Goal: Task Accomplishment & Management: Manage account settings

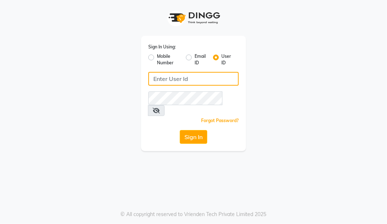
click at [191, 77] on input "Username" at bounding box center [193, 79] width 90 height 14
type input "Primeexotica"
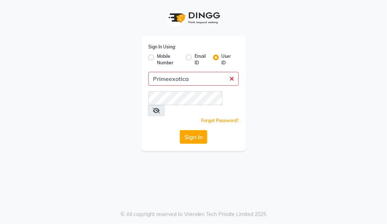
click at [180, 130] on button "Sign In" at bounding box center [193, 137] width 27 height 14
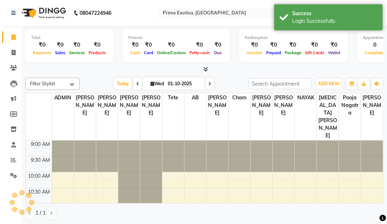
select select "en"
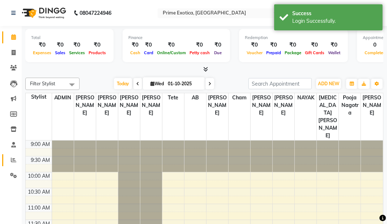
click at [13, 165] on link "Reports" at bounding box center [10, 160] width 17 height 12
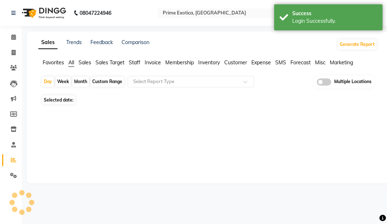
click at [81, 84] on div "Month" at bounding box center [80, 82] width 17 height 10
select select "10"
select select "2025"
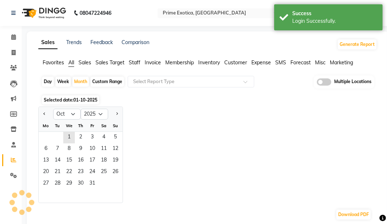
click at [44, 114] on span "Previous month" at bounding box center [44, 113] width 3 height 3
select select "9"
click at [46, 142] on span "1" at bounding box center [46, 138] width 12 height 12
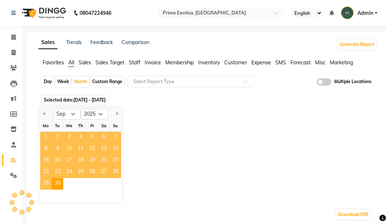
click at [327, 84] on span at bounding box center [323, 81] width 14 height 7
click at [316, 83] on input "checkbox" at bounding box center [316, 83] width 0 height 0
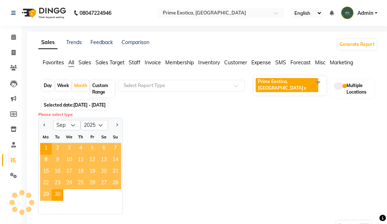
click at [275, 91] on span "Prime Exotica, Dharampeth x" at bounding box center [286, 85] width 62 height 14
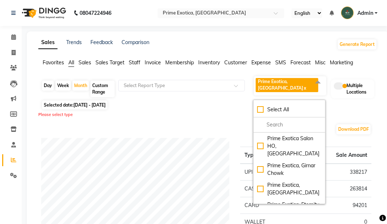
scroll to position [26, 0]
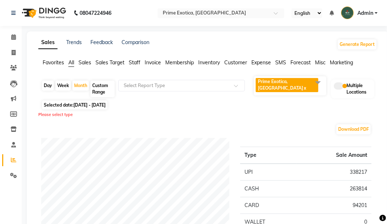
click at [135, 64] on span "Staff" at bounding box center [135, 62] width 12 height 7
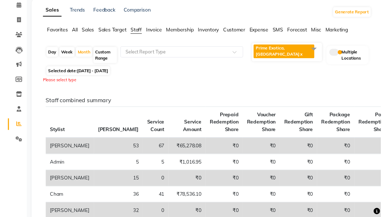
scroll to position [0, 0]
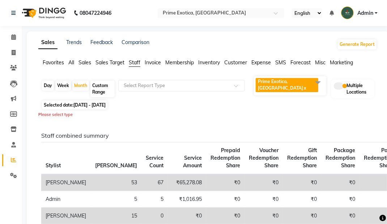
click at [142, 87] on input "text" at bounding box center [174, 85] width 104 height 7
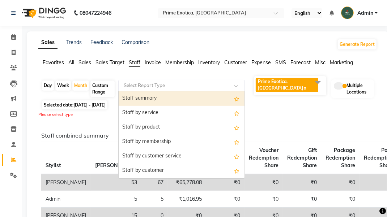
click at [136, 102] on div "Staff summary" at bounding box center [181, 98] width 126 height 14
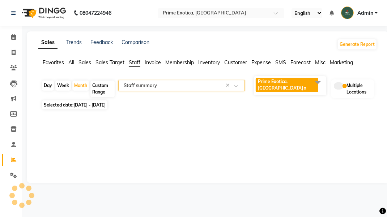
select select "filtered_report"
select select "pdf"
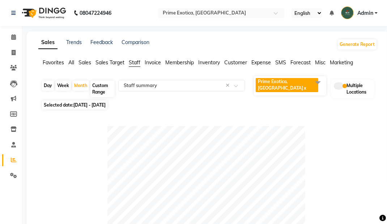
click at [155, 84] on input "text" at bounding box center [174, 85] width 104 height 7
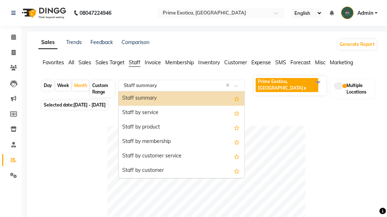
click at [142, 113] on div "Staff by service" at bounding box center [181, 113] width 126 height 14
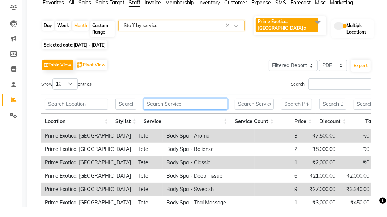
click at [165, 115] on input "text" at bounding box center [185, 114] width 84 height 11
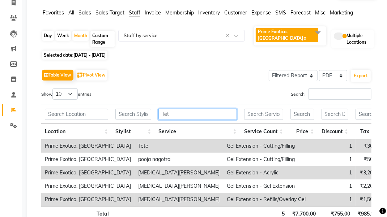
scroll to position [44, 0]
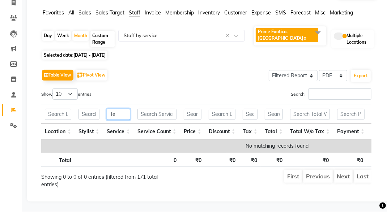
type input "T"
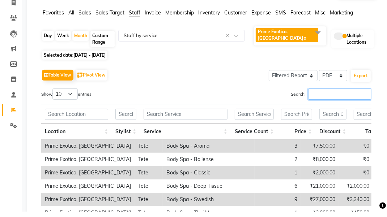
click at [320, 100] on input "Search:" at bounding box center [339, 99] width 63 height 11
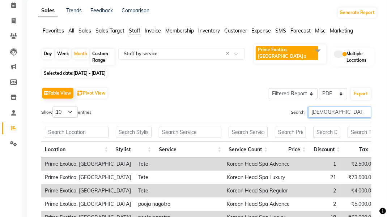
scroll to position [27, 0]
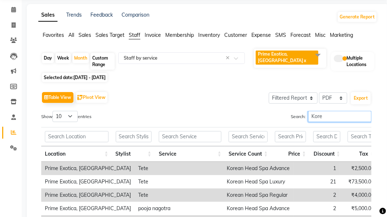
type input "Kor"
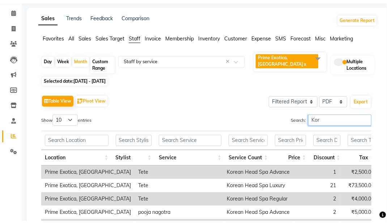
scroll to position [0, 0]
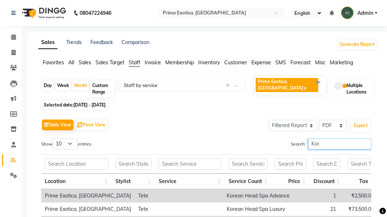
click at [362, 145] on input "Kor" at bounding box center [339, 143] width 63 height 11
click at [366, 145] on input "Kor" at bounding box center [339, 143] width 63 height 11
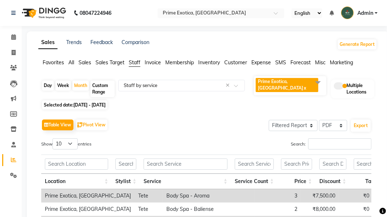
click at [45, 88] on div "Day" at bounding box center [48, 86] width 12 height 10
select select "9"
select select "2025"
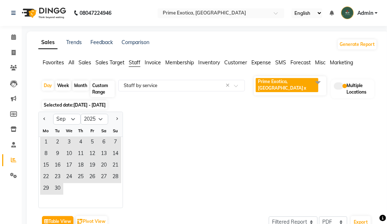
click at [45, 144] on span "1" at bounding box center [46, 143] width 12 height 12
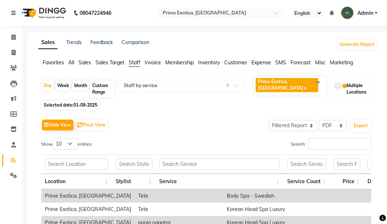
click at [82, 86] on div "Month" at bounding box center [80, 86] width 17 height 10
select select "9"
select select "2025"
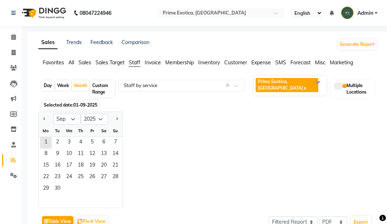
click at [44, 146] on span "1" at bounding box center [46, 143] width 12 height 12
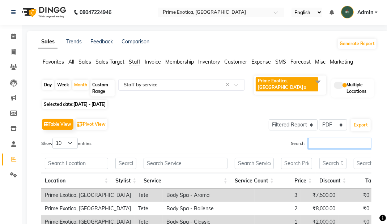
click at [323, 144] on input "Search:" at bounding box center [339, 143] width 63 height 11
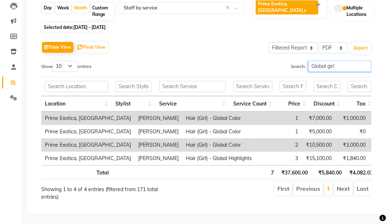
type input "Global girl"
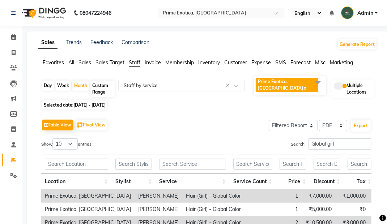
click at [360, 17] on link "Admin" at bounding box center [359, 13] width 36 height 12
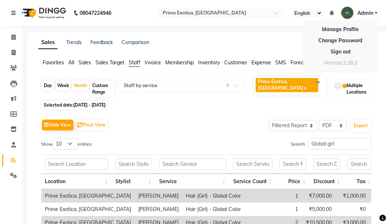
click at [340, 56] on link "Sign out" at bounding box center [340, 51] width 66 height 11
